Goal: Book appointment/travel/reservation

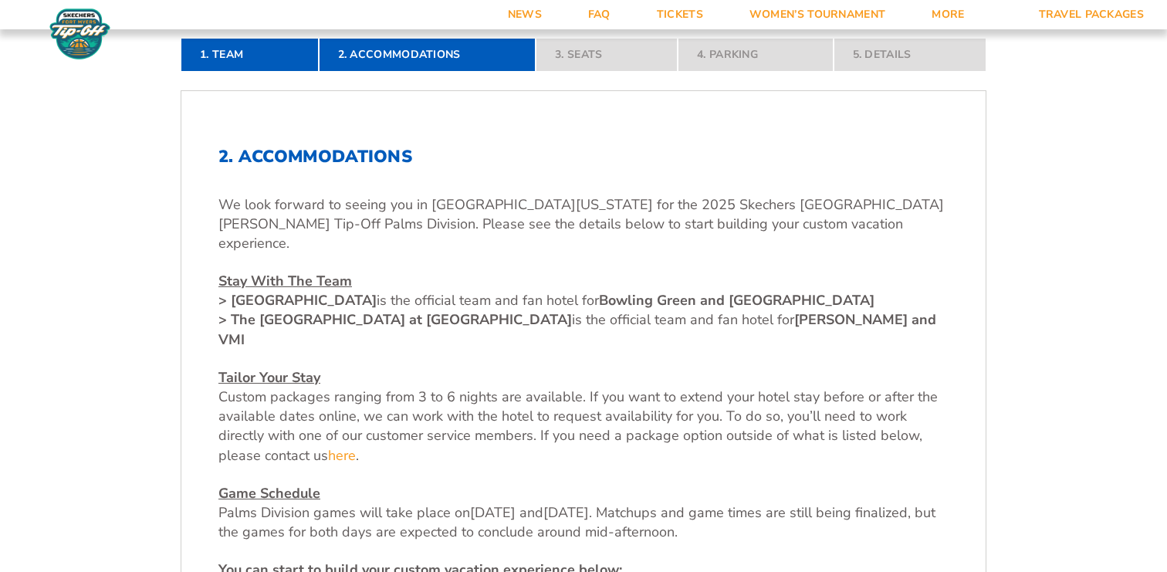
scroll to position [420, 0]
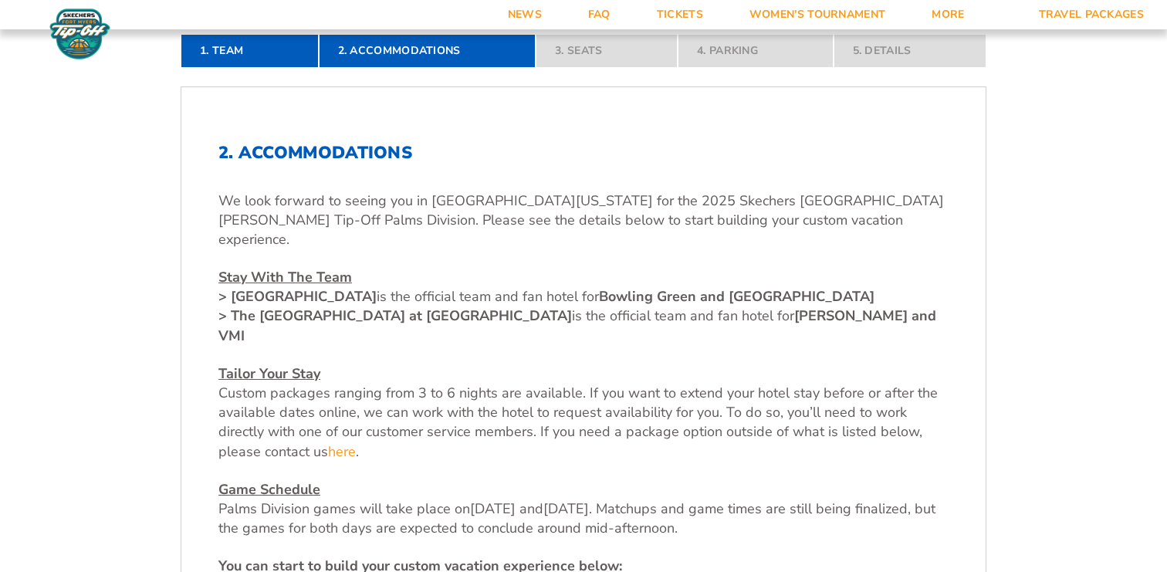
drag, startPoint x: 508, startPoint y: 277, endPoint x: 232, endPoint y: 280, distance: 276.2
click at [232, 287] on span "> [GEOGRAPHIC_DATA] is t" at bounding box center [306, 296] width 177 height 19
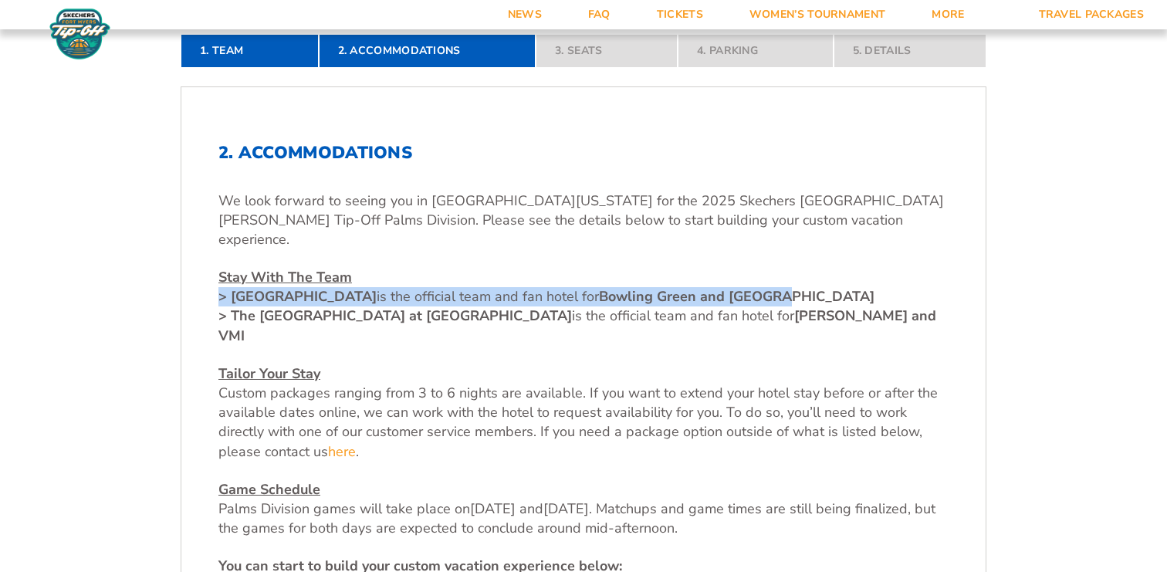
drag, startPoint x: 914, startPoint y: 277, endPoint x: 220, endPoint y: 282, distance: 693.6
click at [220, 282] on p "Stay With The Team > The [GEOGRAPHIC_DATA] is t he official team and fan hotel …" at bounding box center [583, 307] width 730 height 78
copy p "> The [GEOGRAPHIC_DATA] is t he official team and fan hotel for [GEOGRAPHIC_DAT…"
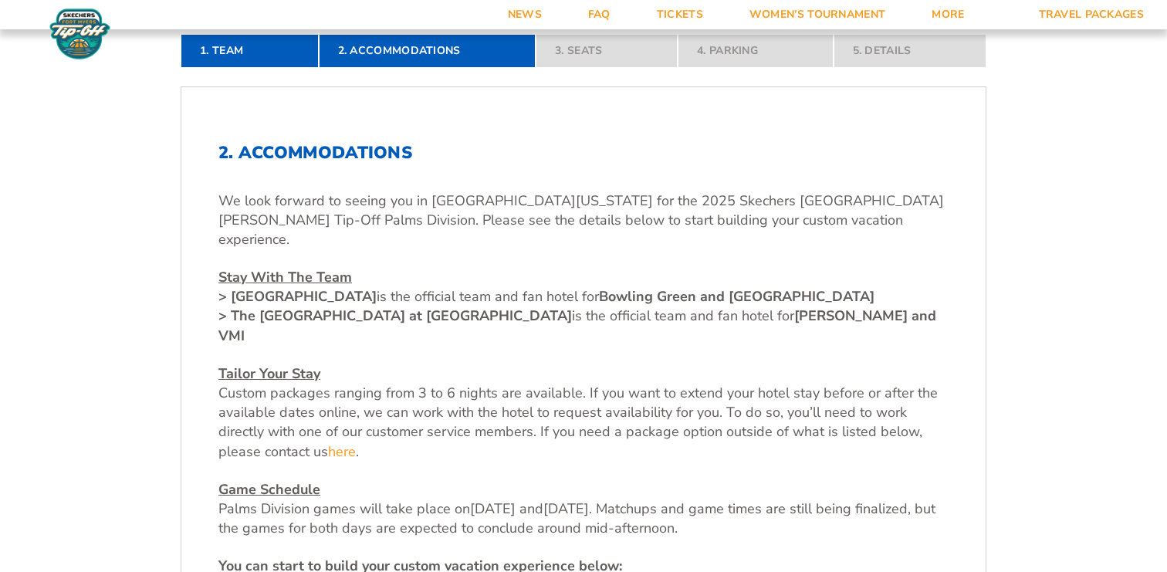
click at [348, 287] on strong "> [GEOGRAPHIC_DATA]" at bounding box center [297, 296] width 158 height 19
click at [347, 287] on strong "> [GEOGRAPHIC_DATA]" at bounding box center [297, 296] width 158 height 19
drag, startPoint x: 511, startPoint y: 279, endPoint x: 227, endPoint y: 273, distance: 284.0
click at [227, 287] on span "> [GEOGRAPHIC_DATA] is t" at bounding box center [306, 296] width 177 height 19
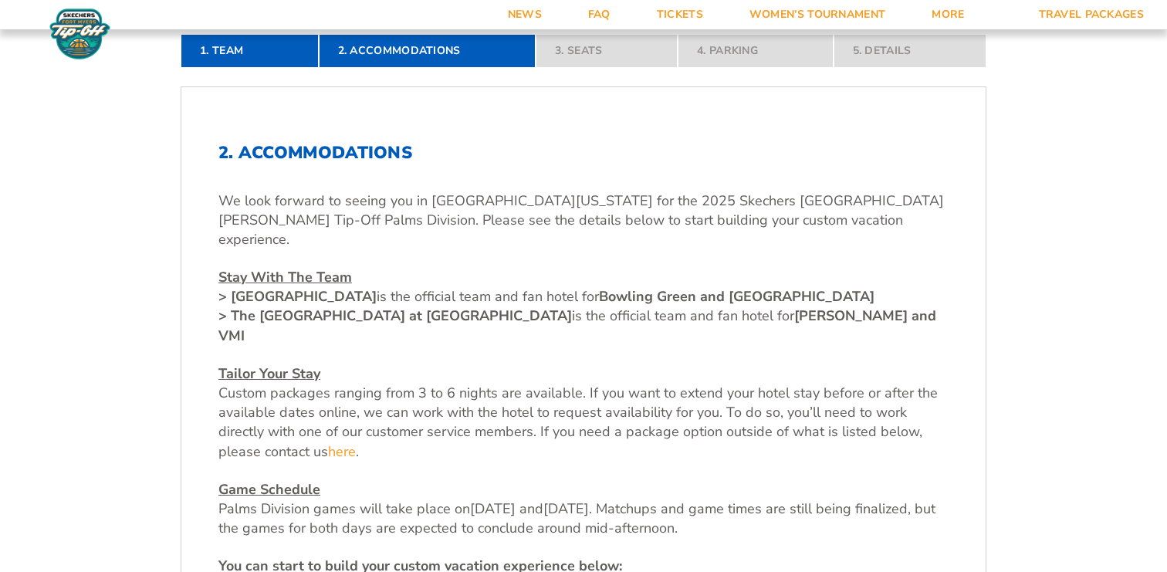
copy strong "The [GEOGRAPHIC_DATA]"
drag, startPoint x: 539, startPoint y: 297, endPoint x: 235, endPoint y: 299, distance: 304.0
click at [235, 306] on strong "> The [GEOGRAPHIC_DATA] at [GEOGRAPHIC_DATA]" at bounding box center [394, 315] width 353 height 19
copy strong "The [GEOGRAPHIC_DATA] at [GEOGRAPHIC_DATA]"
